Goal: Find specific page/section: Find specific page/section

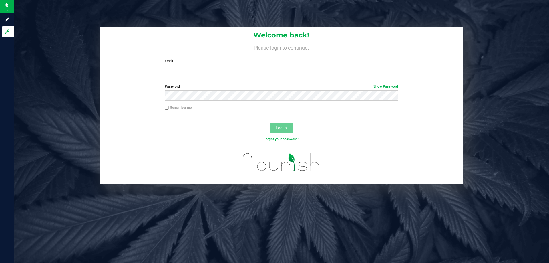
click at [213, 74] on input "Email" at bounding box center [281, 70] width 233 height 10
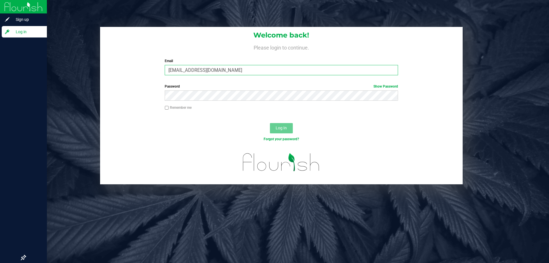
type input "[EMAIL_ADDRESS][DOMAIN_NAME]"
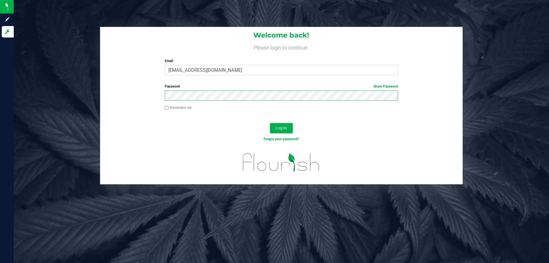
click at [270, 123] on button "Log In" at bounding box center [281, 128] width 23 height 10
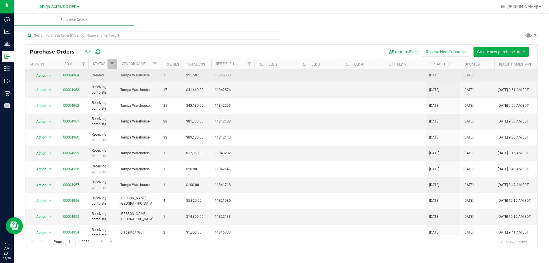
click at [71, 76] on link "00004964" at bounding box center [71, 75] width 16 height 4
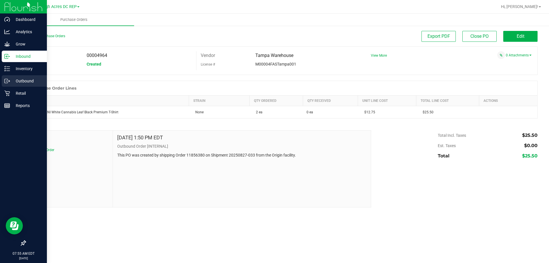
click at [24, 81] on p "Outbound" at bounding box center [27, 80] width 34 height 7
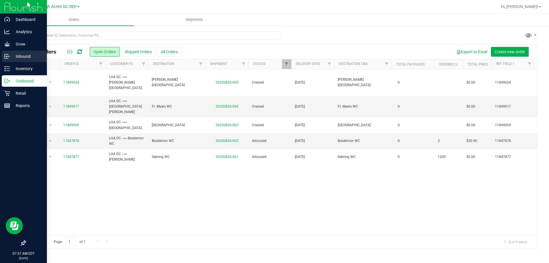
click at [17, 58] on p "Inbound" at bounding box center [27, 56] width 34 height 7
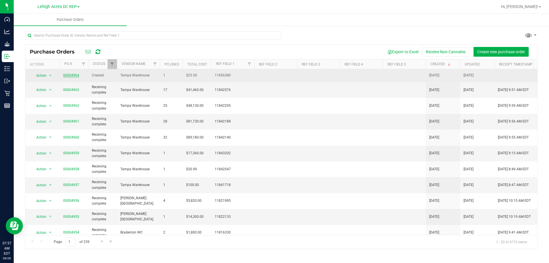
click at [71, 75] on link "00004964" at bounding box center [71, 75] width 16 height 4
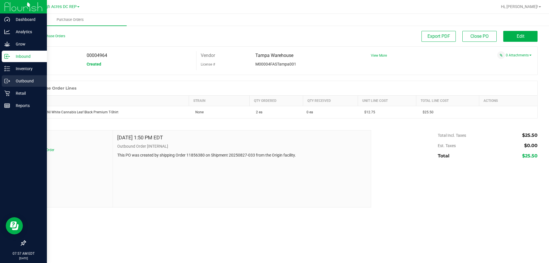
click at [19, 78] on p "Outbound" at bounding box center [27, 80] width 34 height 7
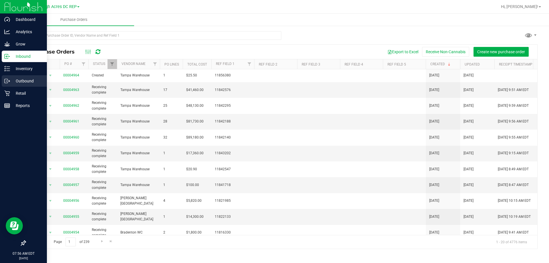
click at [23, 82] on p "Outbound" at bounding box center [27, 80] width 34 height 7
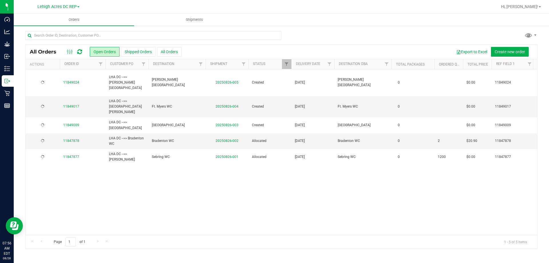
click at [65, 6] on span "Lehigh Acres DC REP" at bounding box center [56, 6] width 39 height 5
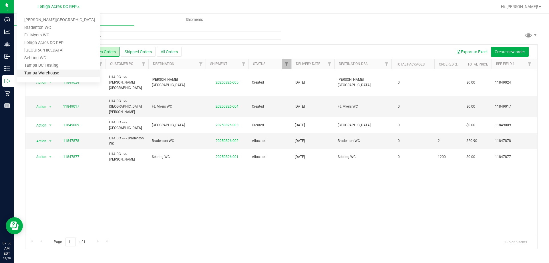
click at [44, 75] on link "Tampa Warehouse" at bounding box center [58, 73] width 83 height 8
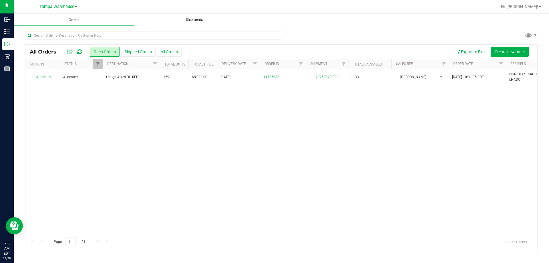
click at [189, 22] on span "Shipments" at bounding box center [194, 19] width 33 height 5
click at [158, 65] on link "Filter" at bounding box center [154, 64] width 9 height 10
type input "leh"
click at [159, 91] on input "Lehigh Acres DC REP" at bounding box center [158, 90] width 4 height 4
checkbox input "true"
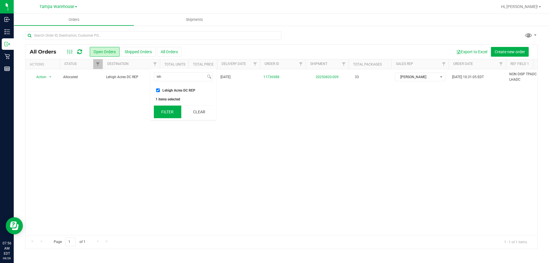
click at [171, 109] on button "Filter" at bounding box center [167, 111] width 27 height 13
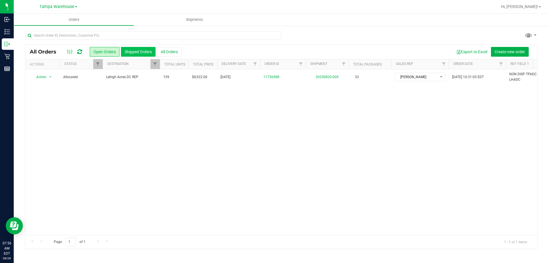
click at [142, 53] on button "Shipped Orders" at bounding box center [138, 52] width 35 height 10
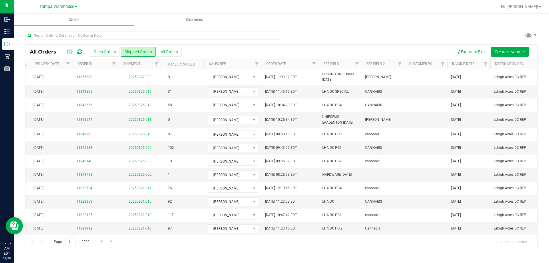
scroll to position [0, 201]
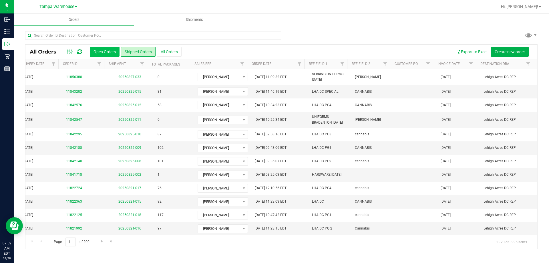
click at [104, 54] on button "Open Orders" at bounding box center [105, 52] width 30 height 10
